Goal: Task Accomplishment & Management: Manage account settings

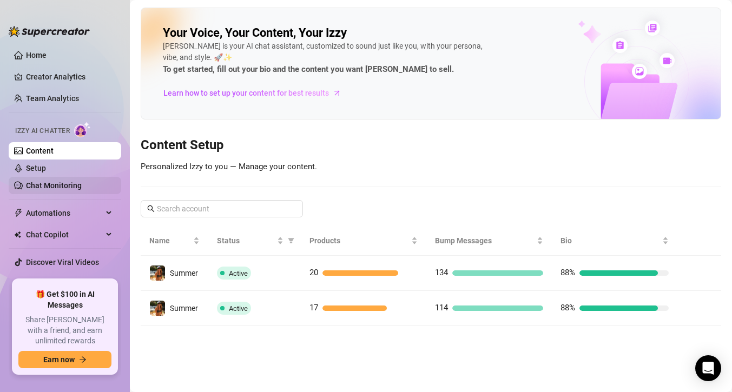
click at [54, 183] on link "Chat Monitoring" at bounding box center [54, 185] width 56 height 9
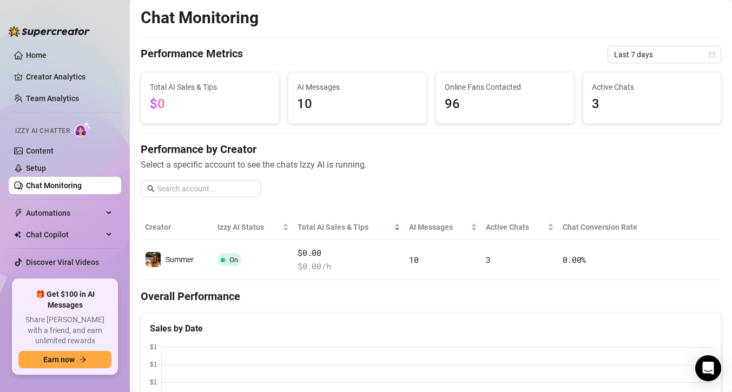
click at [504, 27] on div "Chat Monitoring" at bounding box center [431, 18] width 580 height 21
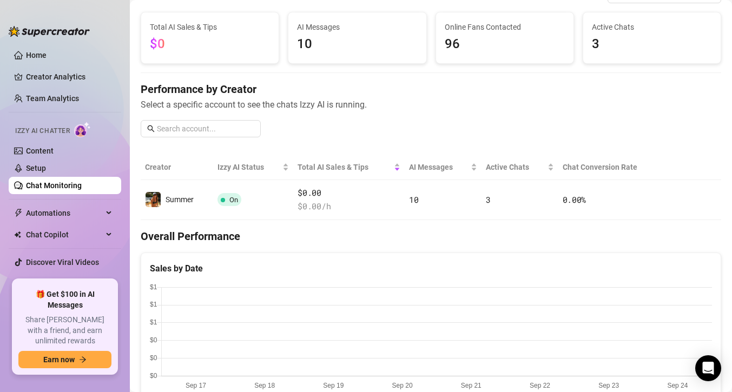
scroll to position [61, 0]
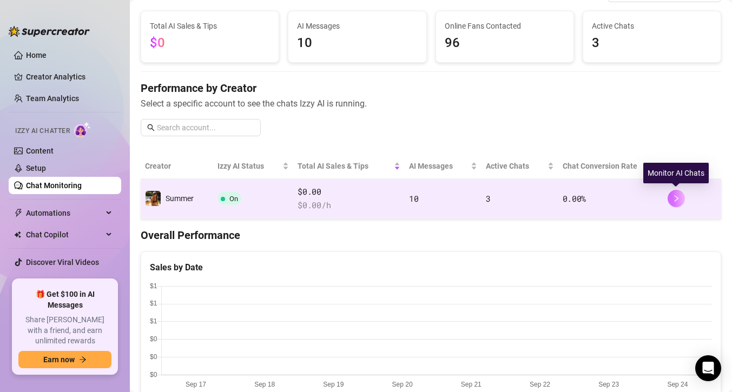
click at [678, 199] on icon "right" at bounding box center [676, 199] width 8 height 8
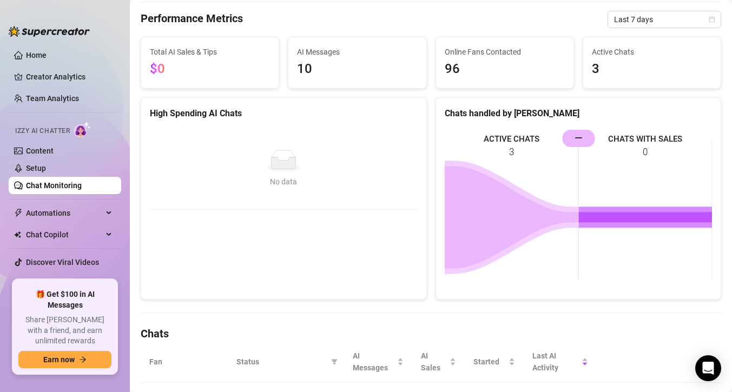
click at [397, 226] on div "High Spending AI Chats No data No data" at bounding box center [284, 198] width 286 height 202
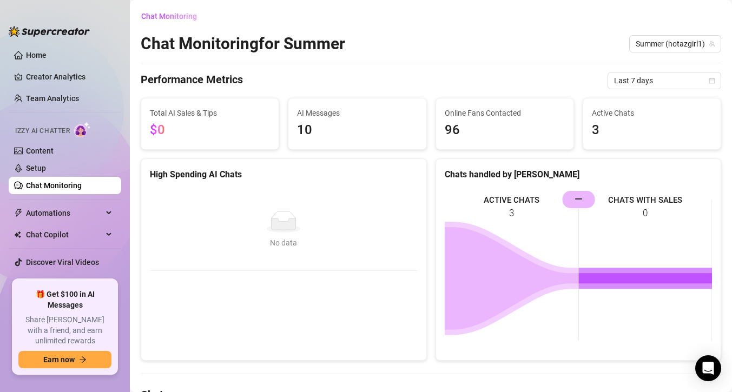
click at [54, 181] on link "Chat Monitoring" at bounding box center [54, 185] width 56 height 9
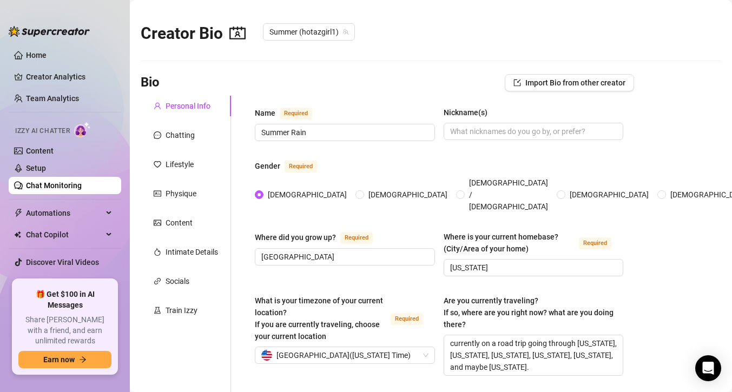
radio input "true"
type input "[DATE]"
click at [51, 232] on span "Chat Copilot" at bounding box center [64, 234] width 77 height 17
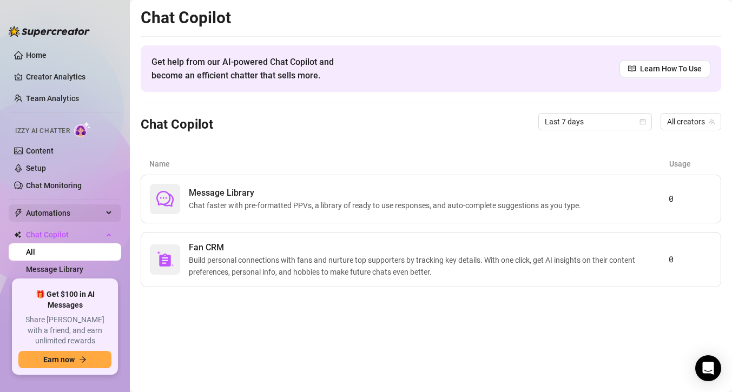
click at [46, 210] on span "Automations" at bounding box center [64, 212] width 77 height 17
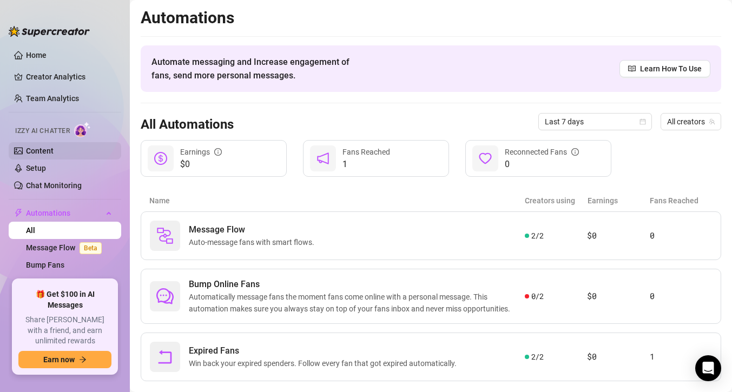
click at [37, 150] on link "Content" at bounding box center [40, 151] width 28 height 9
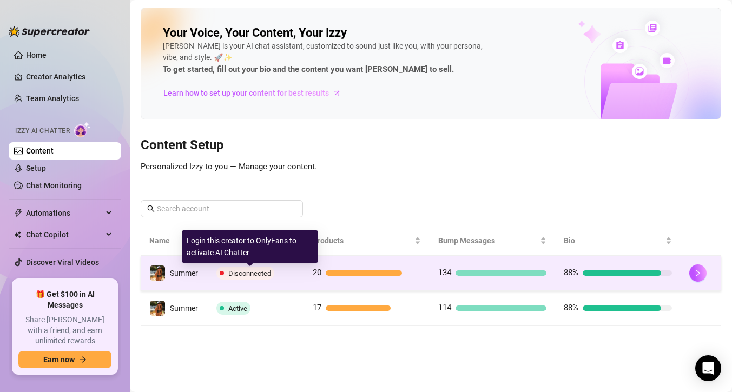
click at [259, 272] on span "Disconnected" at bounding box center [249, 273] width 43 height 8
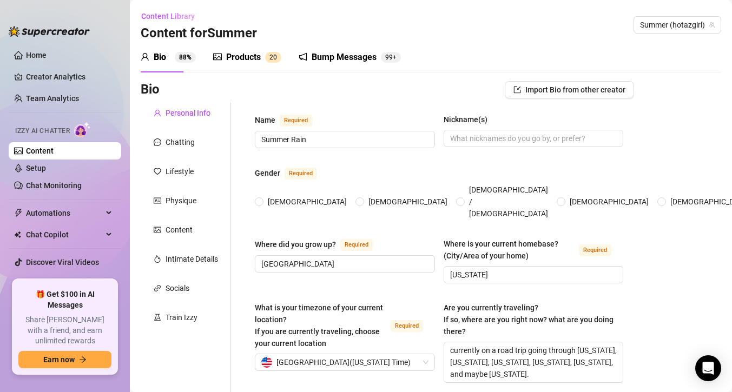
radio input "true"
type input "[DATE]"
click at [181, 142] on div "Chatting" at bounding box center [180, 142] width 29 height 12
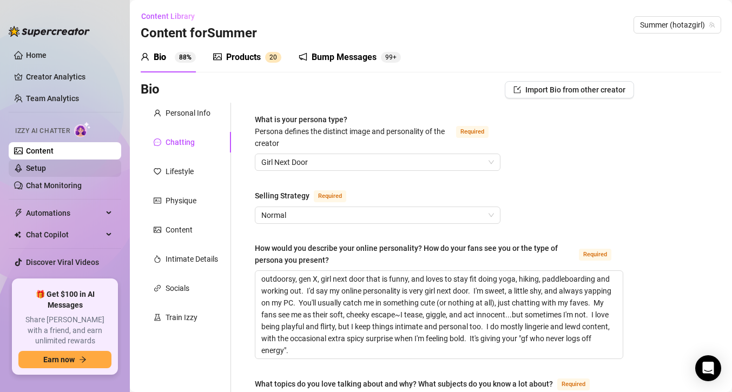
click at [46, 167] on link "Setup" at bounding box center [36, 168] width 20 height 9
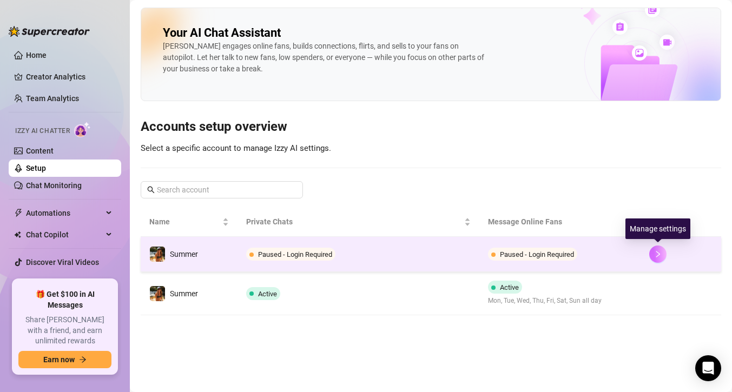
click at [656, 253] on icon "right" at bounding box center [658, 254] width 8 height 8
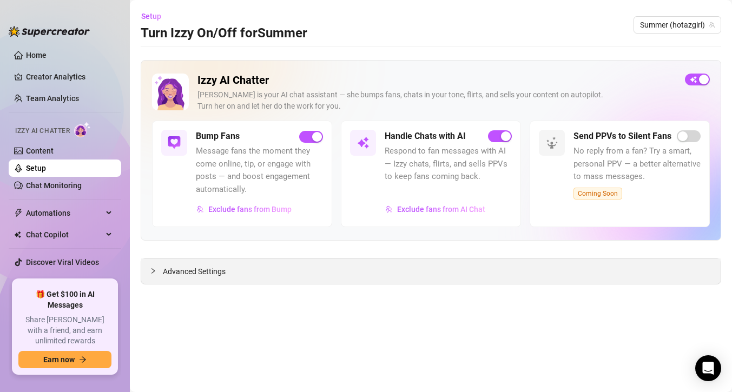
click at [148, 270] on div "Advanced Settings" at bounding box center [430, 271] width 579 height 25
click at [54, 150] on link "Content" at bounding box center [40, 151] width 28 height 9
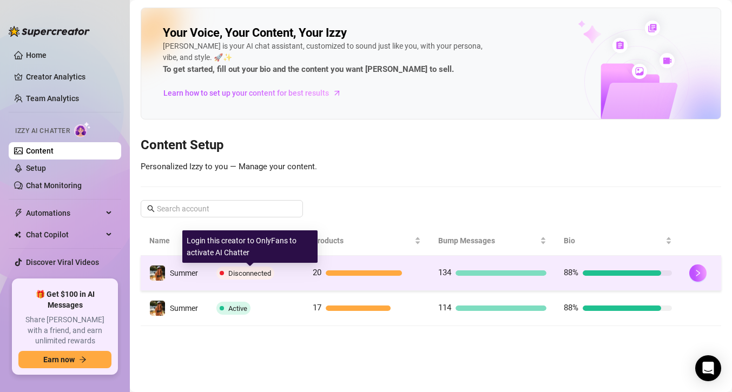
click at [240, 272] on span "Disconnected" at bounding box center [249, 273] width 43 height 8
